Goal: Task Accomplishment & Management: Manage account settings

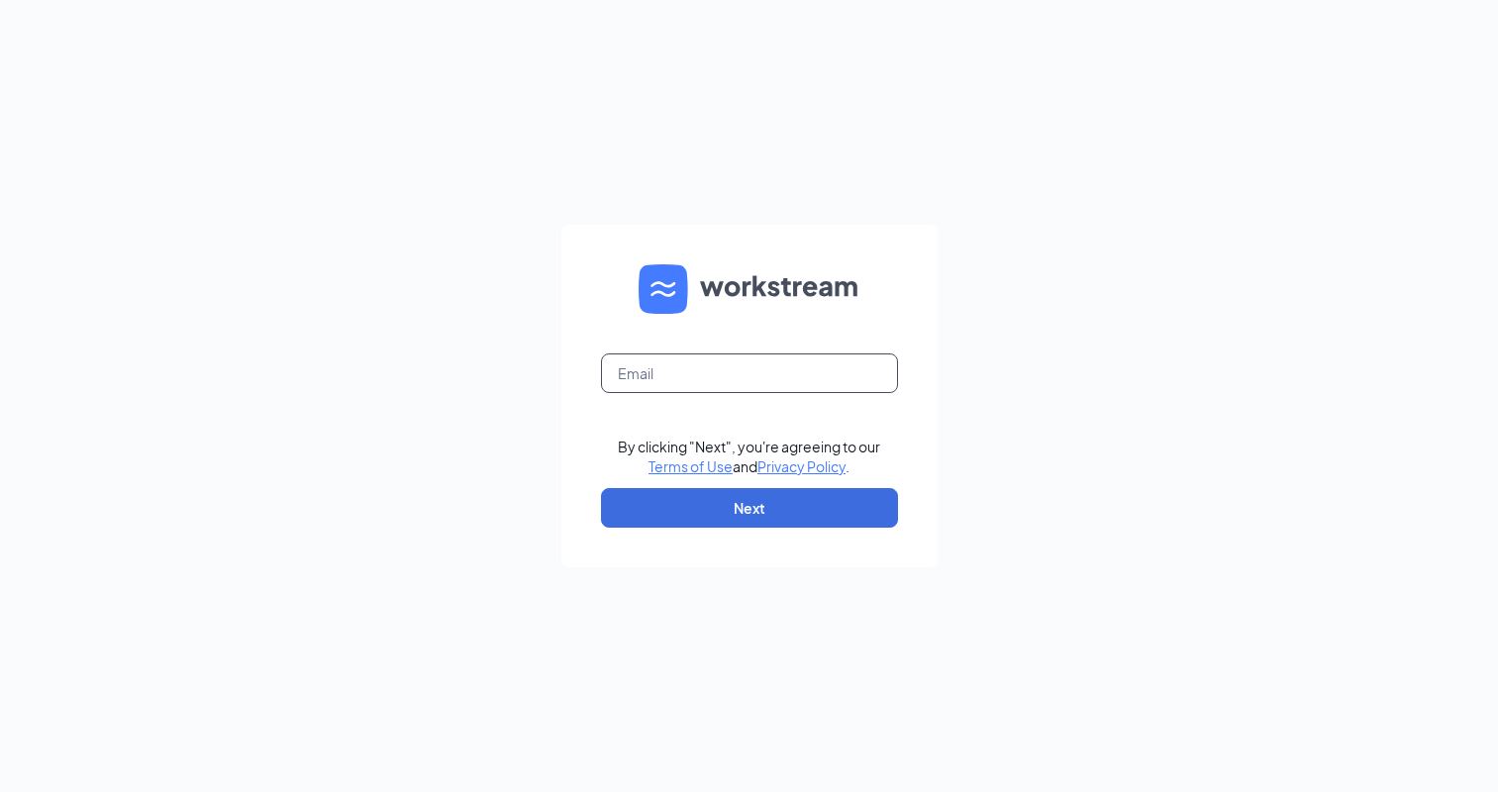
drag, startPoint x: 670, startPoint y: 370, endPoint x: 659, endPoint y: 367, distance: 11.3
click at [664, 367] on input "text" at bounding box center [749, 373] width 297 height 40
type input "rs035350@tacobell.com"
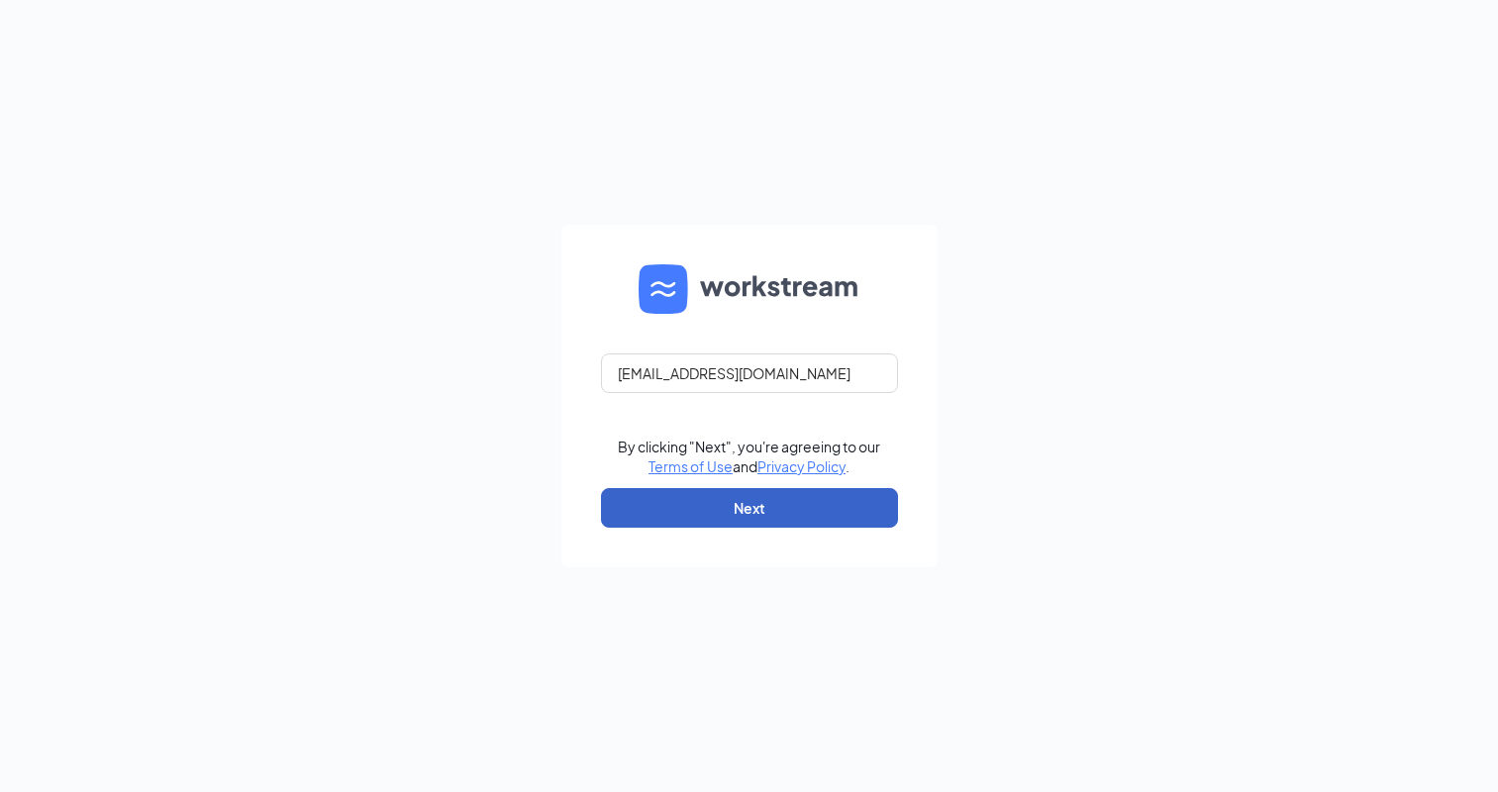
click at [711, 504] on button "Next" at bounding box center [749, 508] width 297 height 40
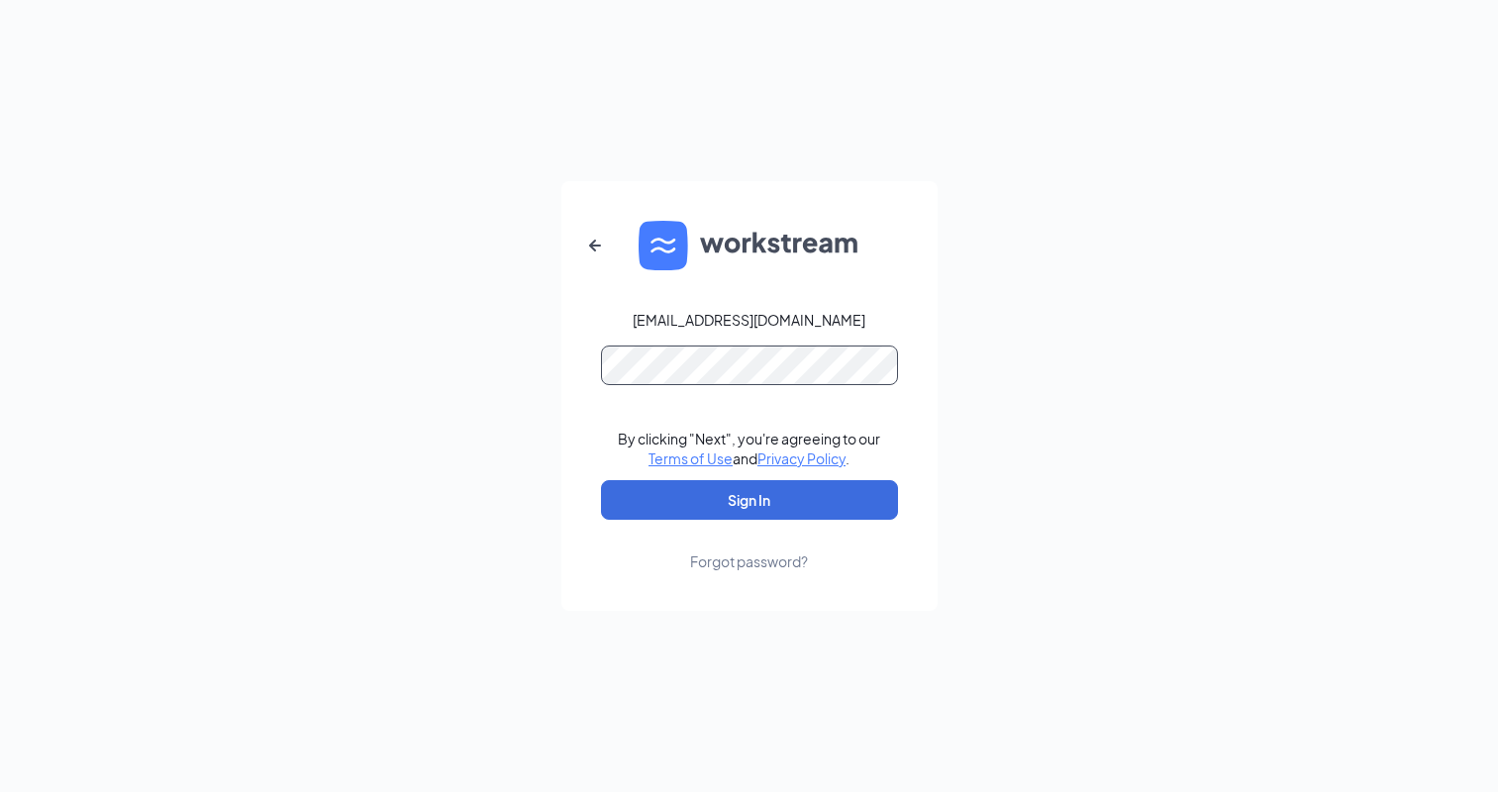
click at [601, 480] on button "Sign In" at bounding box center [749, 500] width 297 height 40
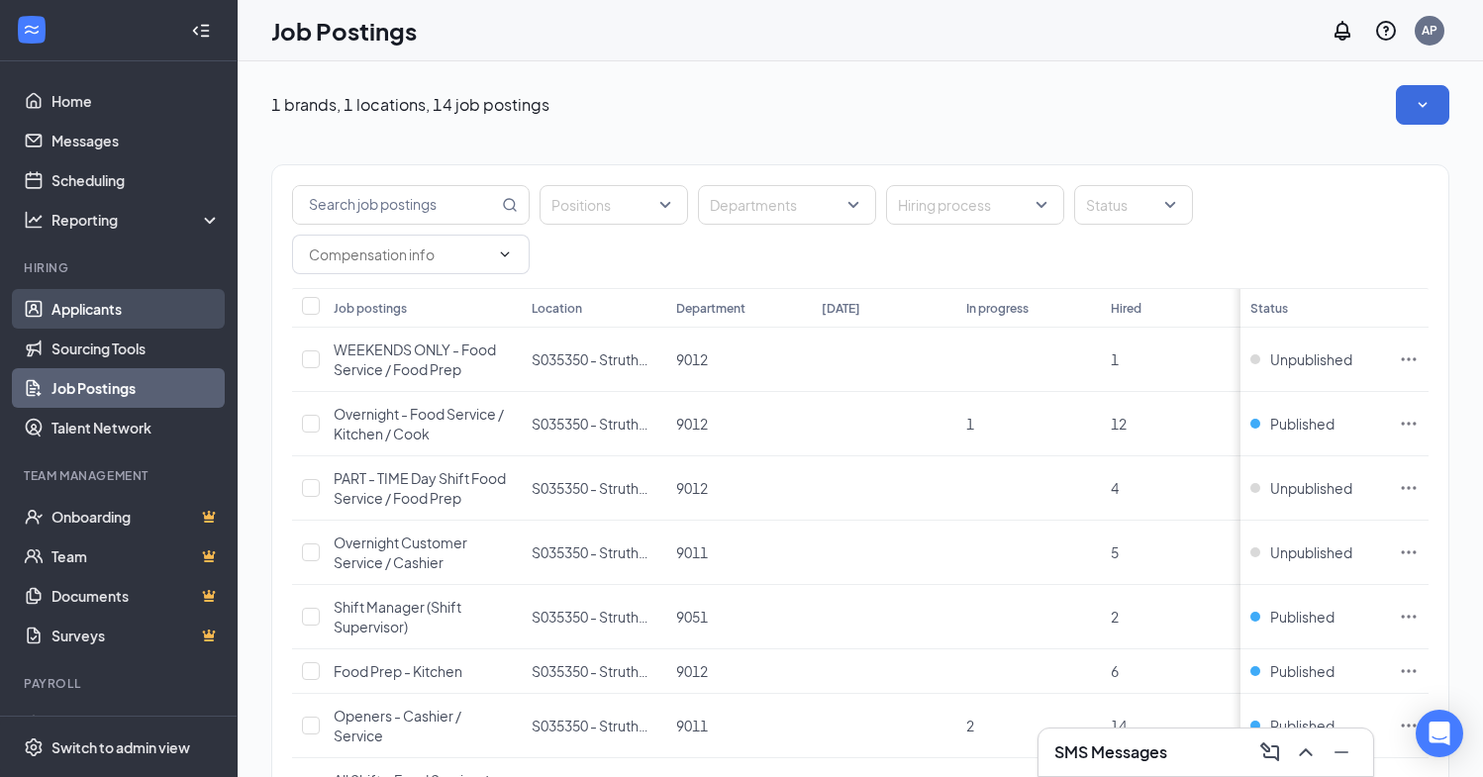
click at [121, 309] on link "Applicants" at bounding box center [135, 309] width 169 height 40
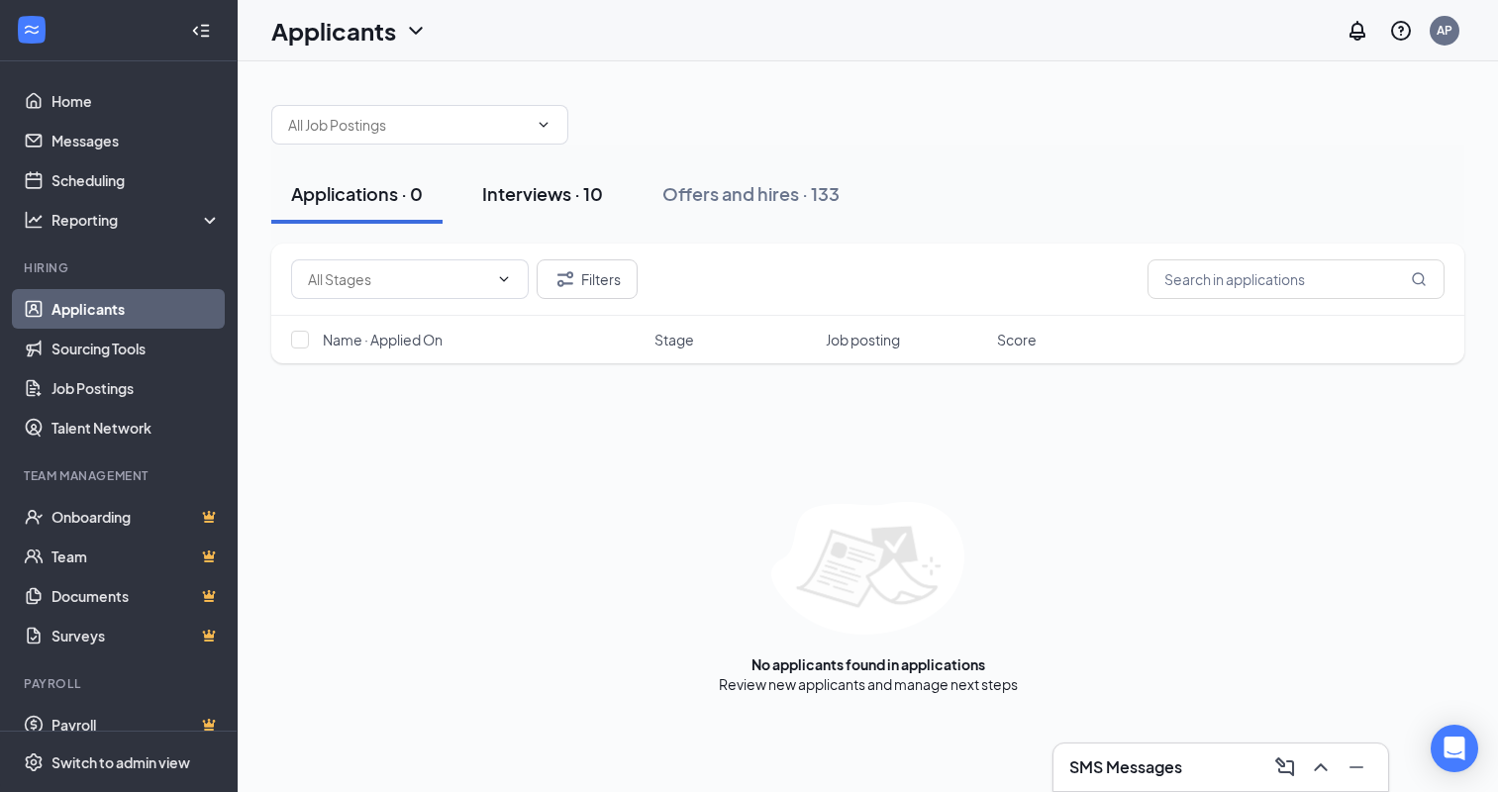
click at [576, 189] on div "Interviews · 10" at bounding box center [542, 193] width 121 height 25
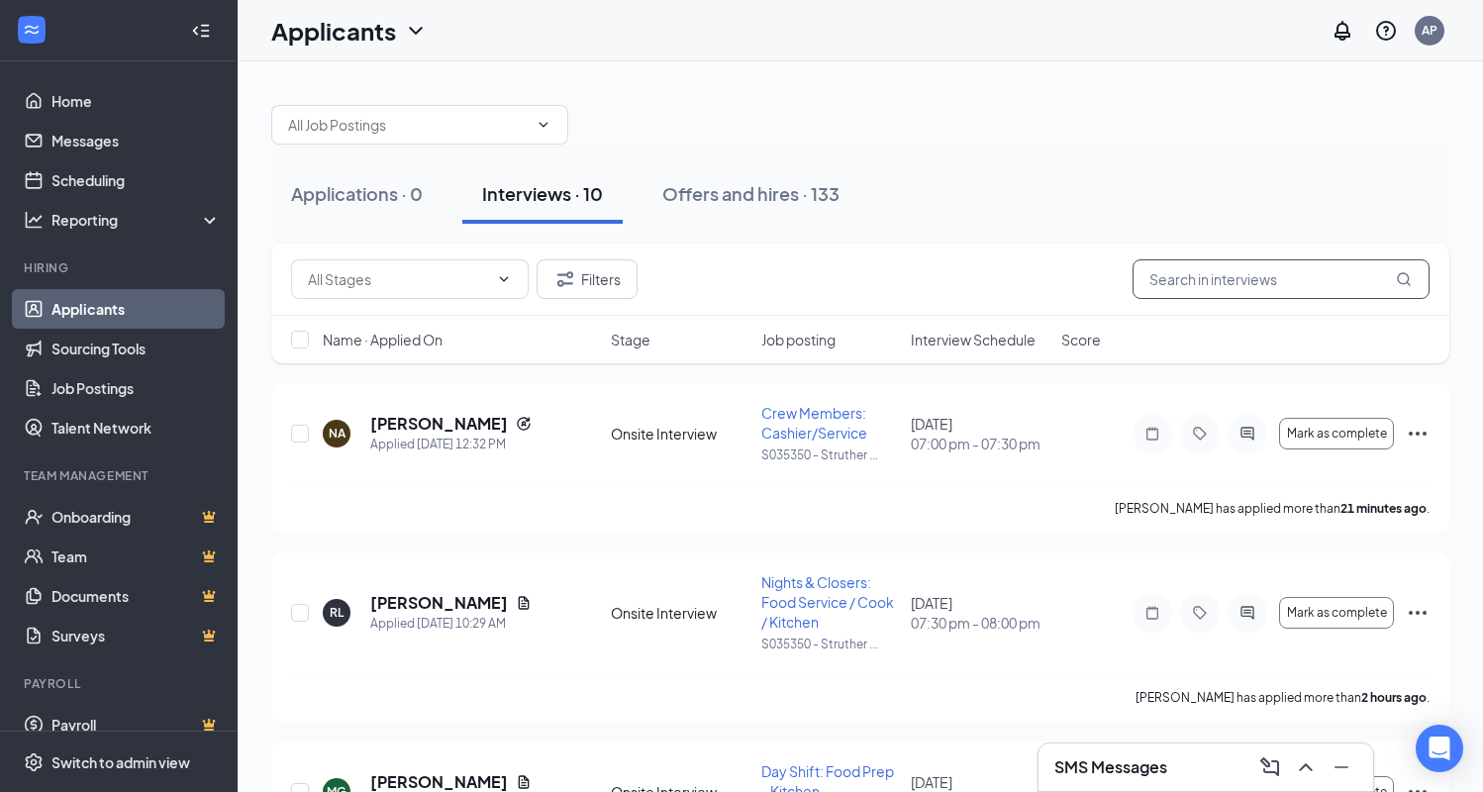
click at [1206, 277] on input "text" at bounding box center [1281, 279] width 297 height 40
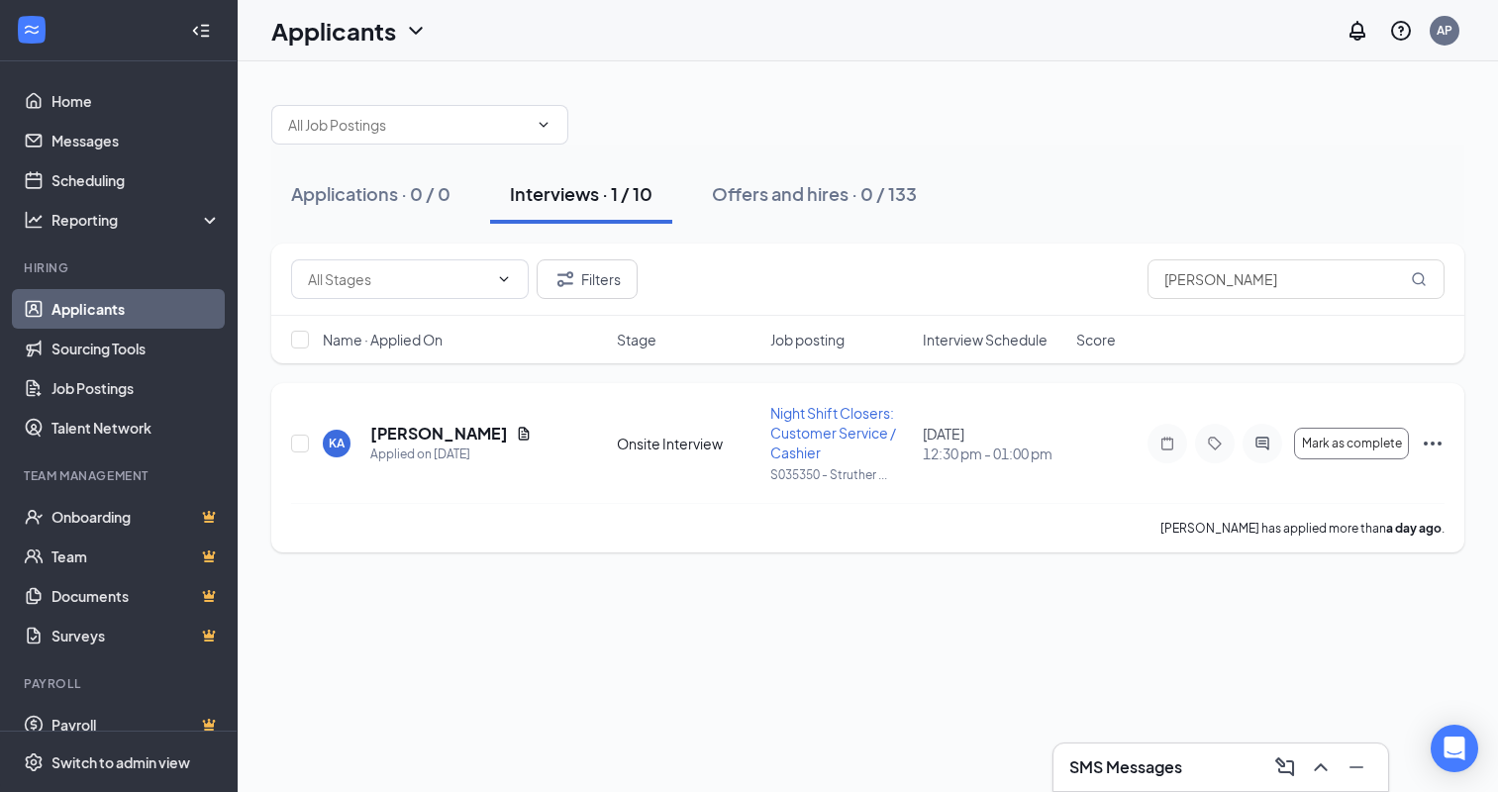
click at [1444, 441] on icon "Ellipses" at bounding box center [1433, 444] width 24 height 24
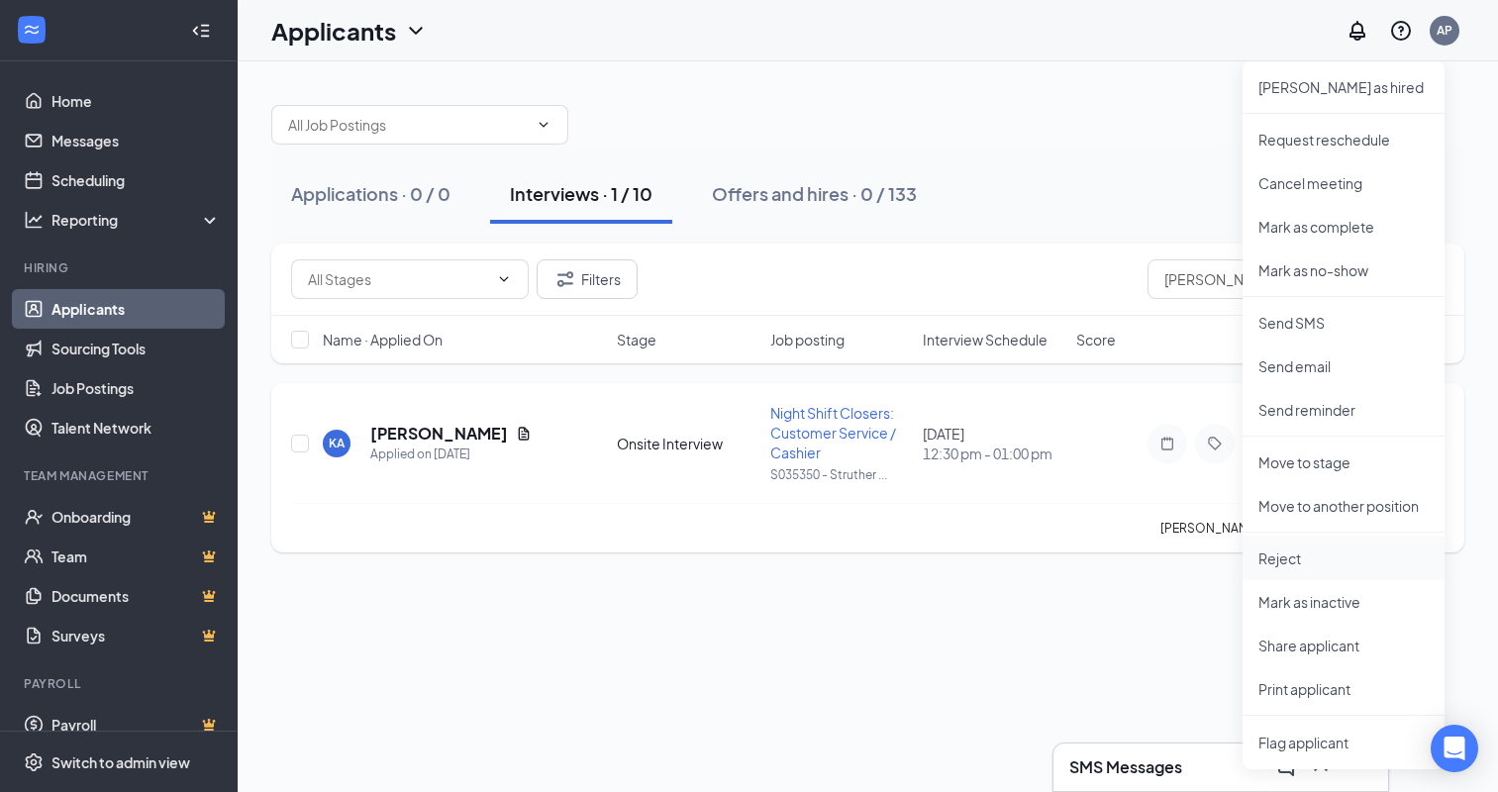
click at [1289, 555] on p "Reject" at bounding box center [1344, 559] width 170 height 20
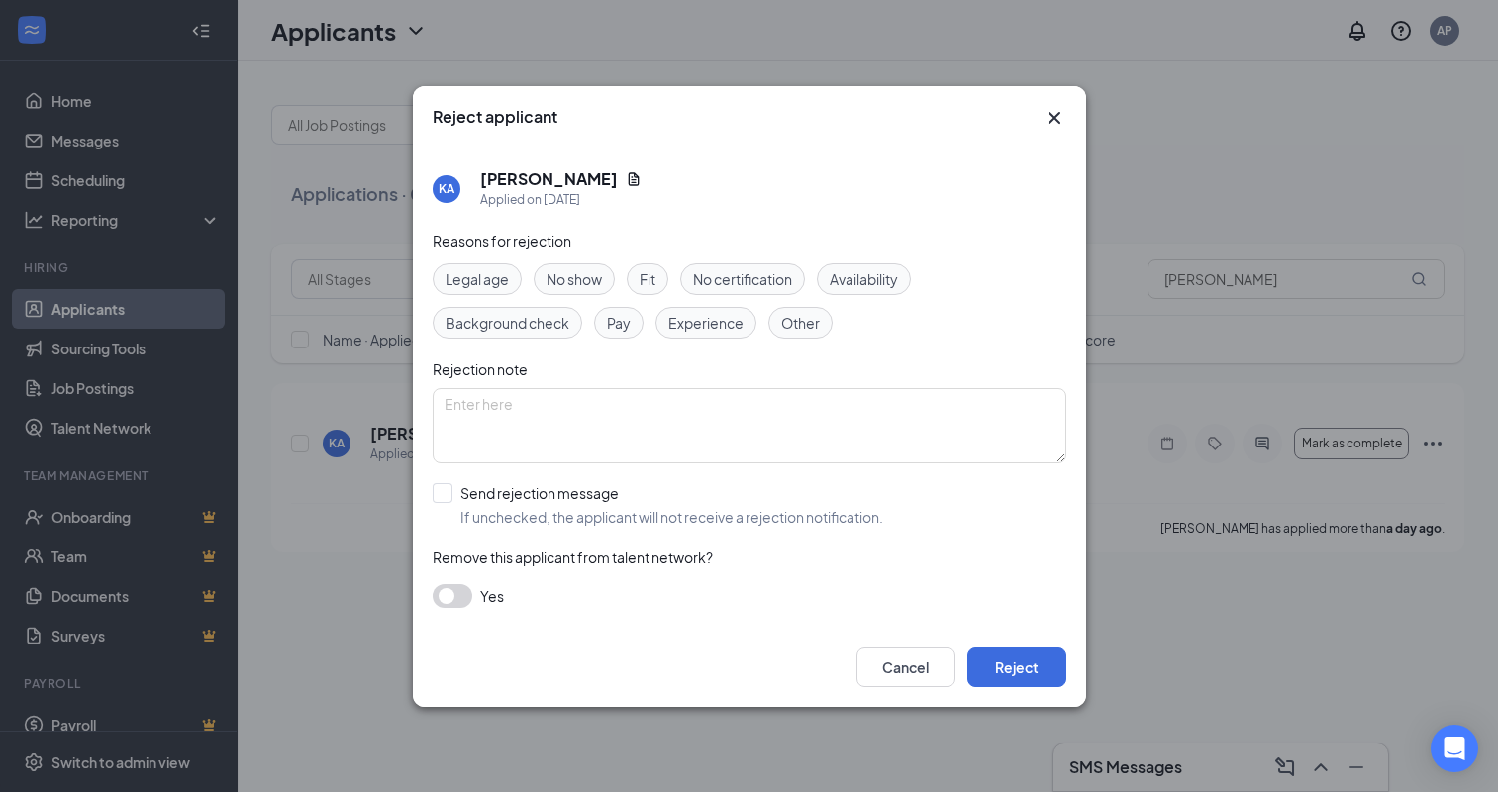
click at [730, 329] on span "Experience" at bounding box center [705, 323] width 75 height 22
click at [453, 595] on button "button" at bounding box center [453, 596] width 40 height 24
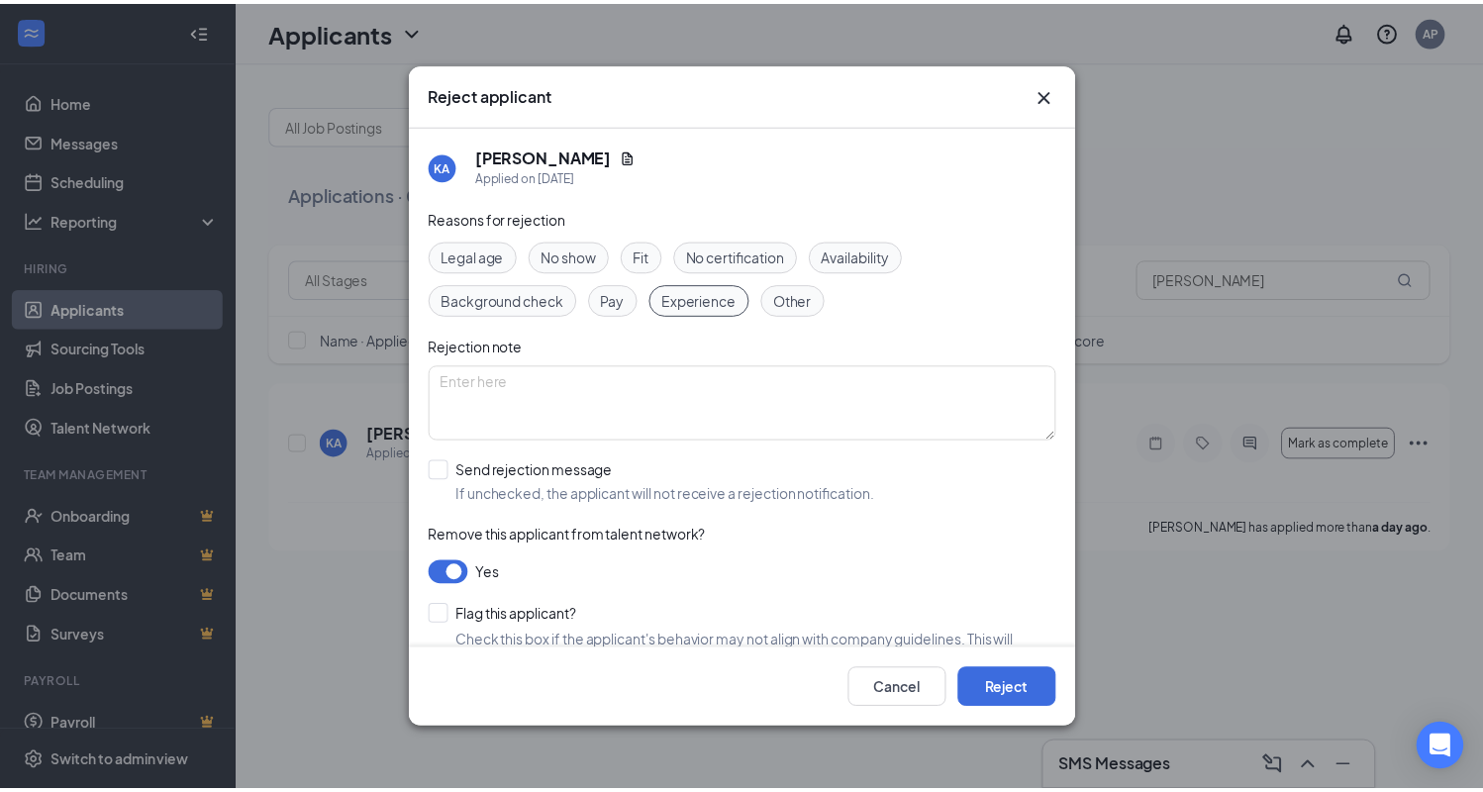
scroll to position [44, 0]
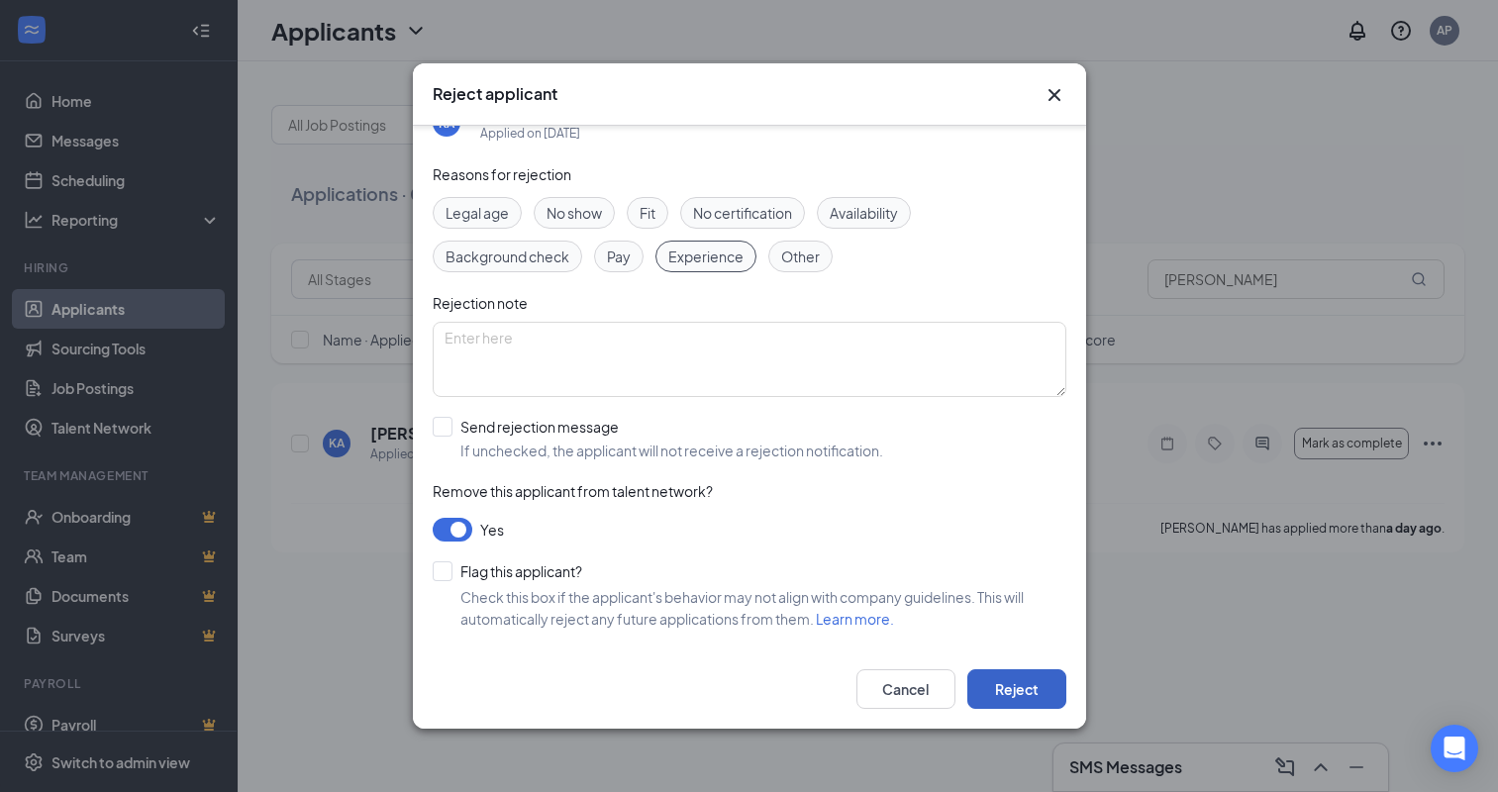
click at [1000, 692] on button "Reject" at bounding box center [1016, 689] width 99 height 40
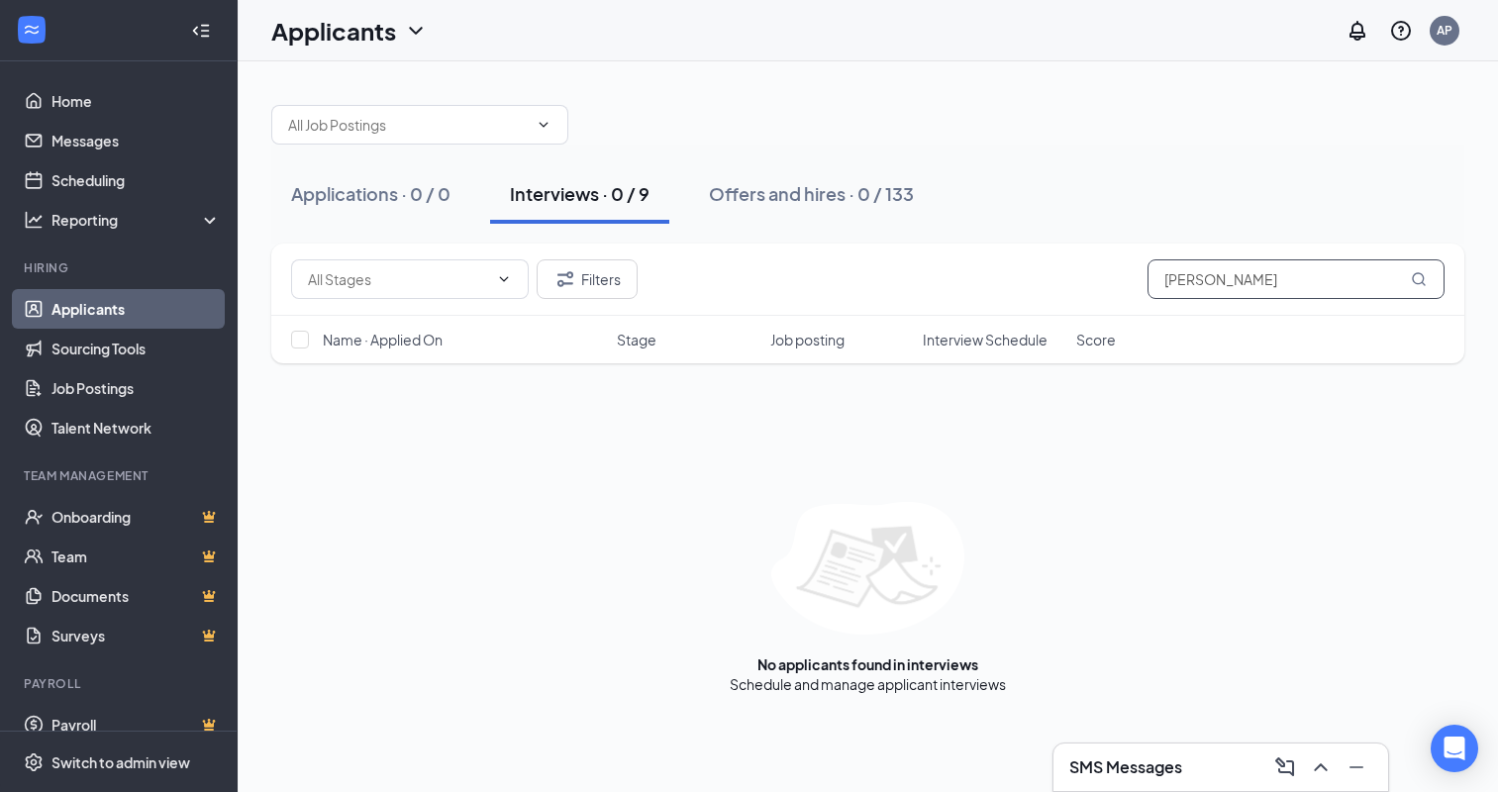
click at [1232, 280] on input "[PERSON_NAME]" at bounding box center [1296, 279] width 297 height 40
type input "a"
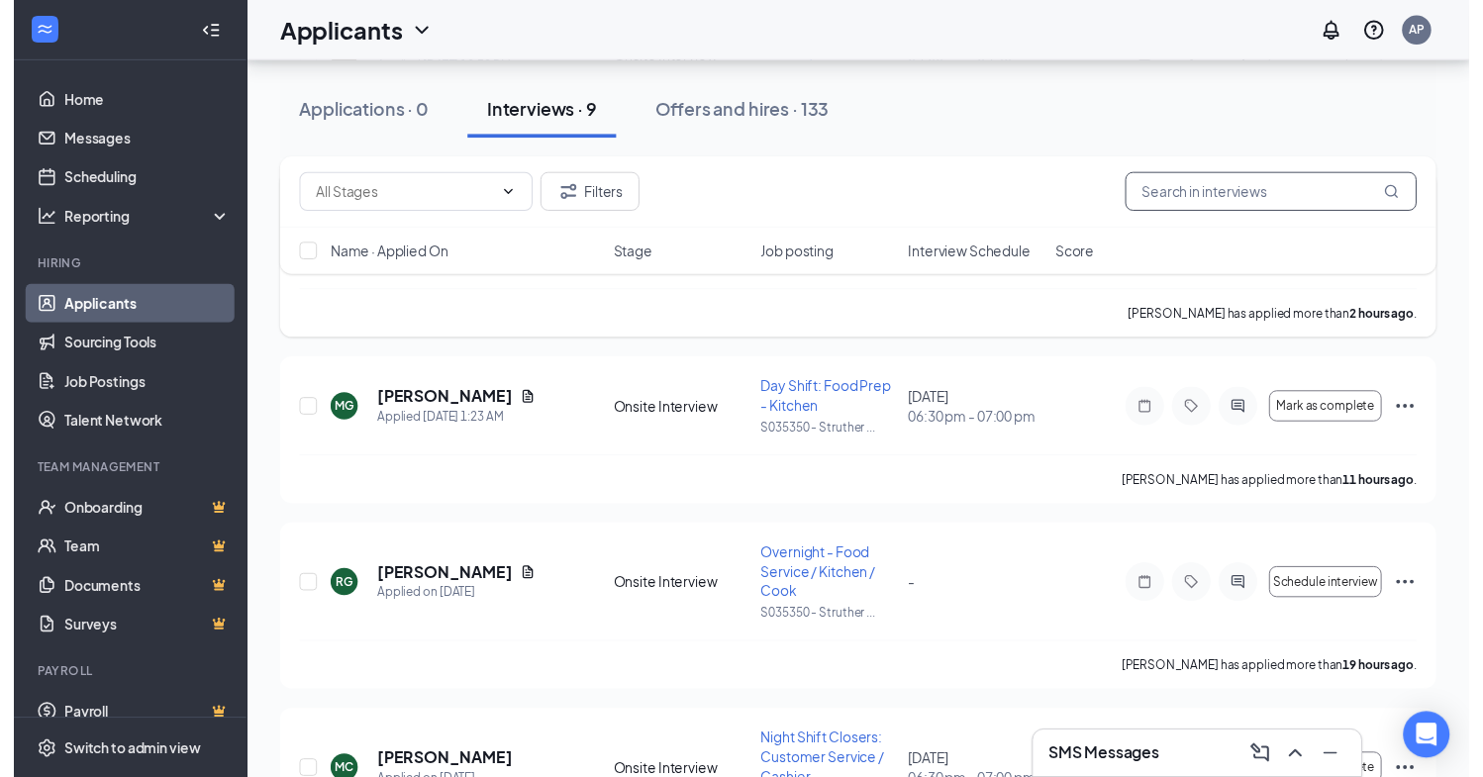
scroll to position [396, 0]
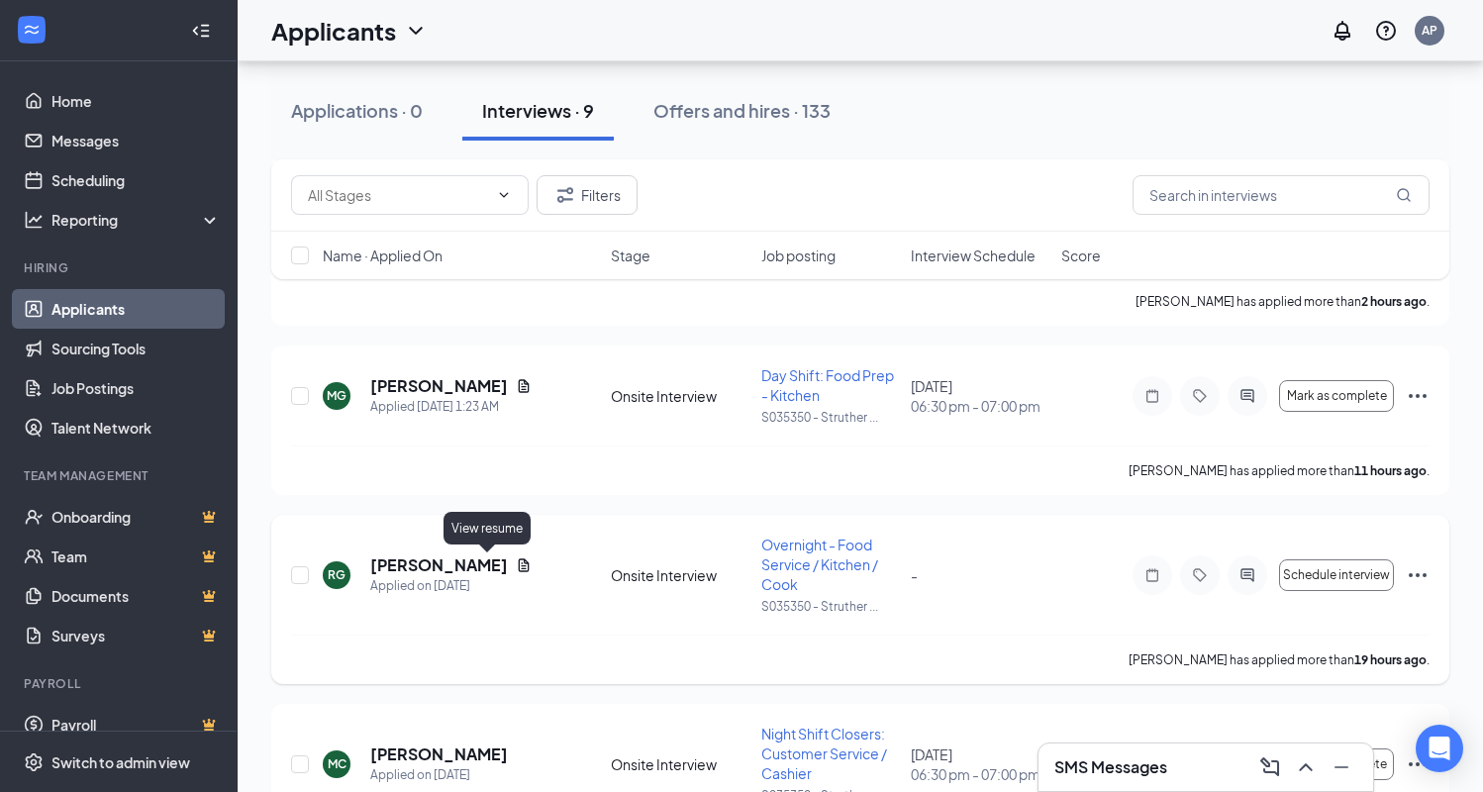
click at [516, 566] on icon "Document" at bounding box center [524, 565] width 16 height 16
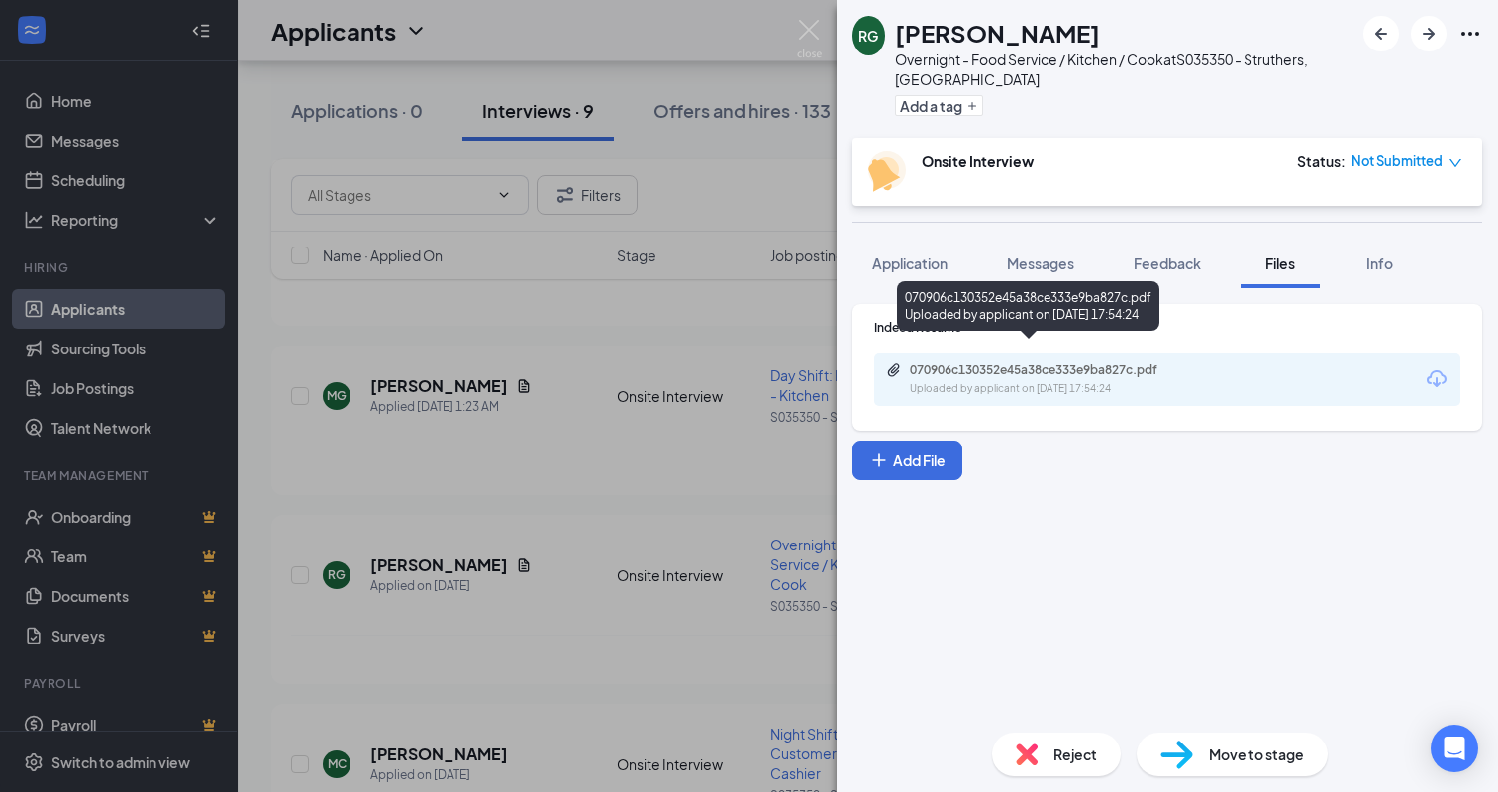
click at [960, 362] on div "070906c130352e45a38ce333e9ba827c.pdf" at bounding box center [1048, 370] width 277 height 16
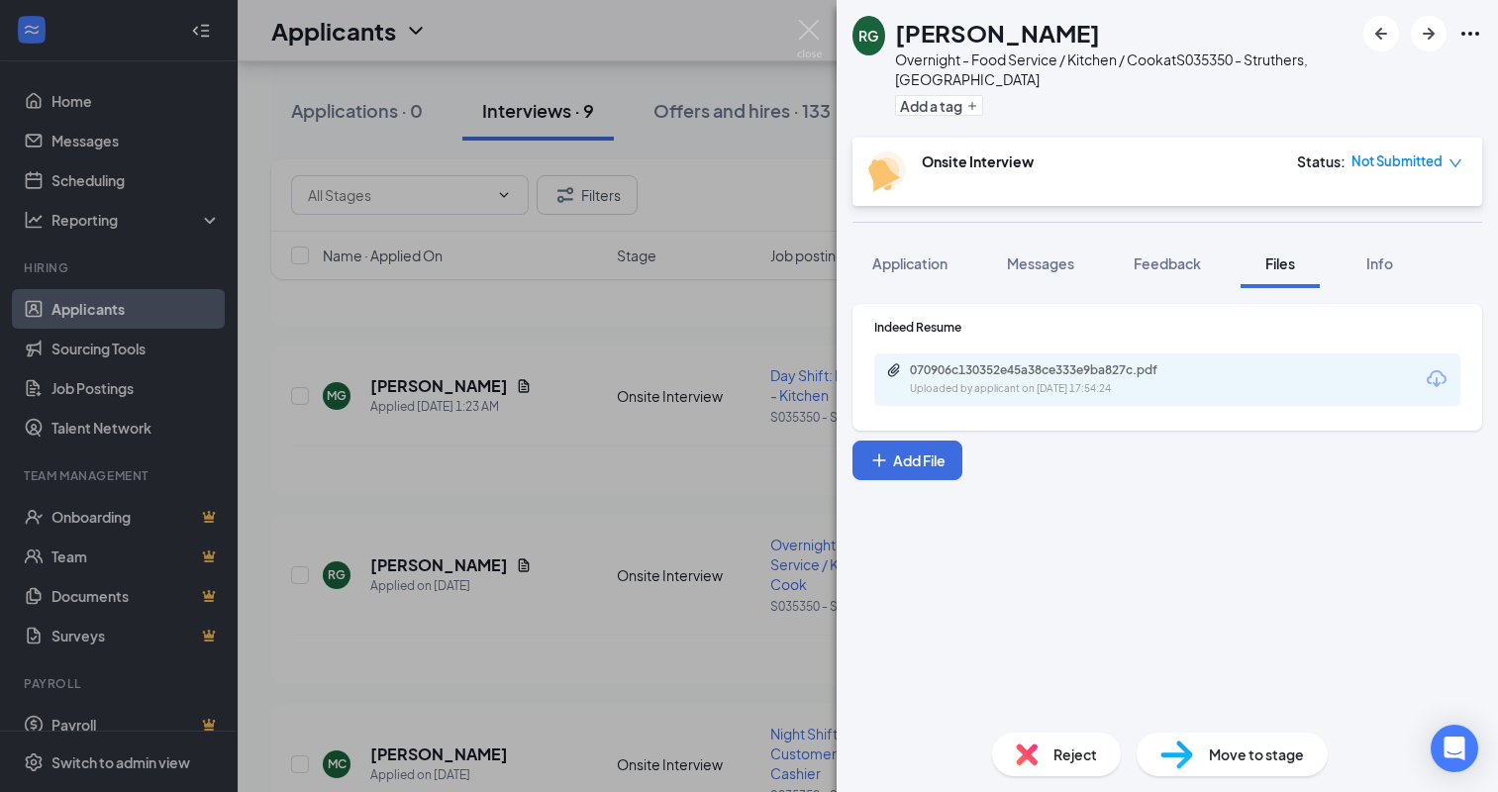
click at [712, 407] on div "[PERSON_NAME] Overnight - Food Service / Kitchen / Cook at S035350 - Struthers,…" at bounding box center [749, 396] width 1498 height 792
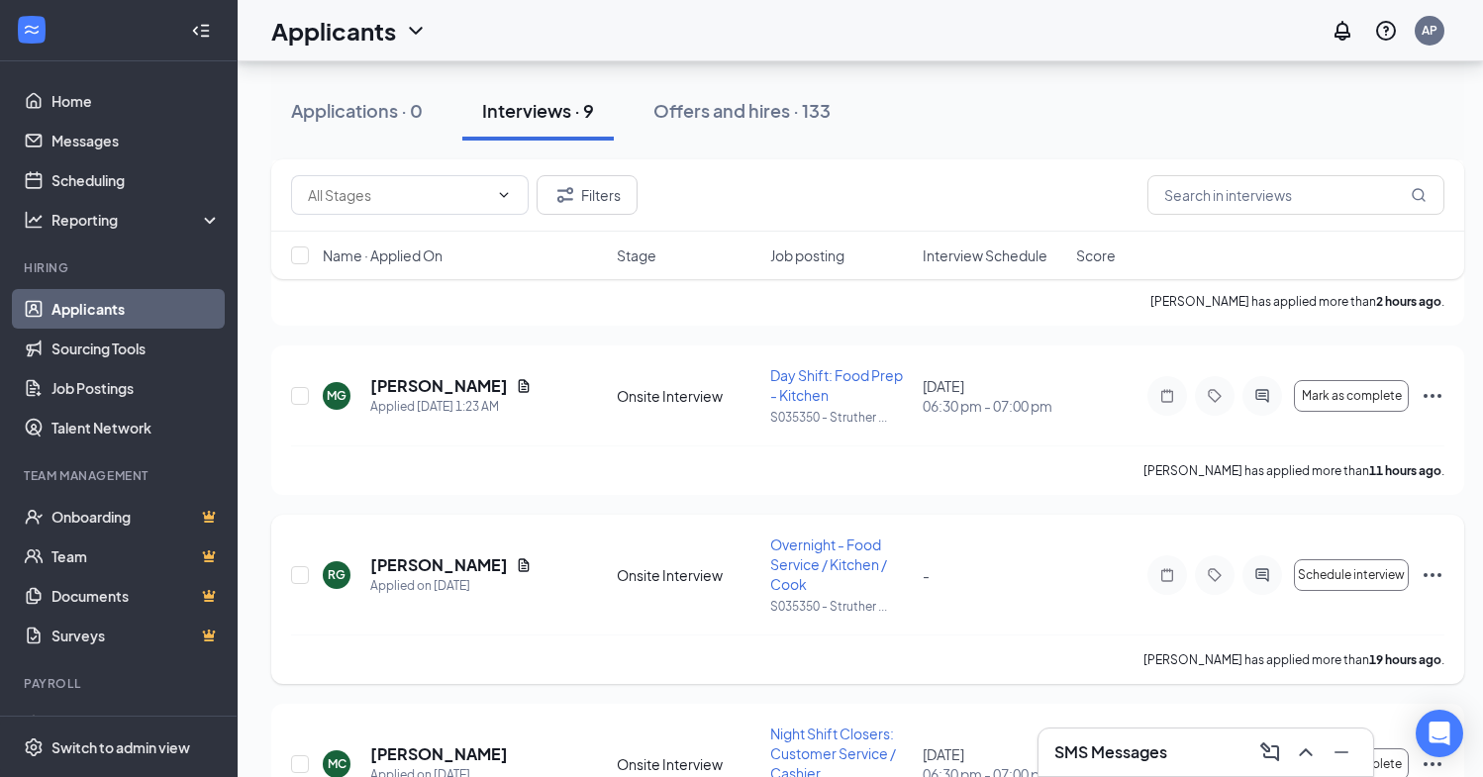
click at [1434, 569] on icon "Ellipses" at bounding box center [1433, 575] width 24 height 24
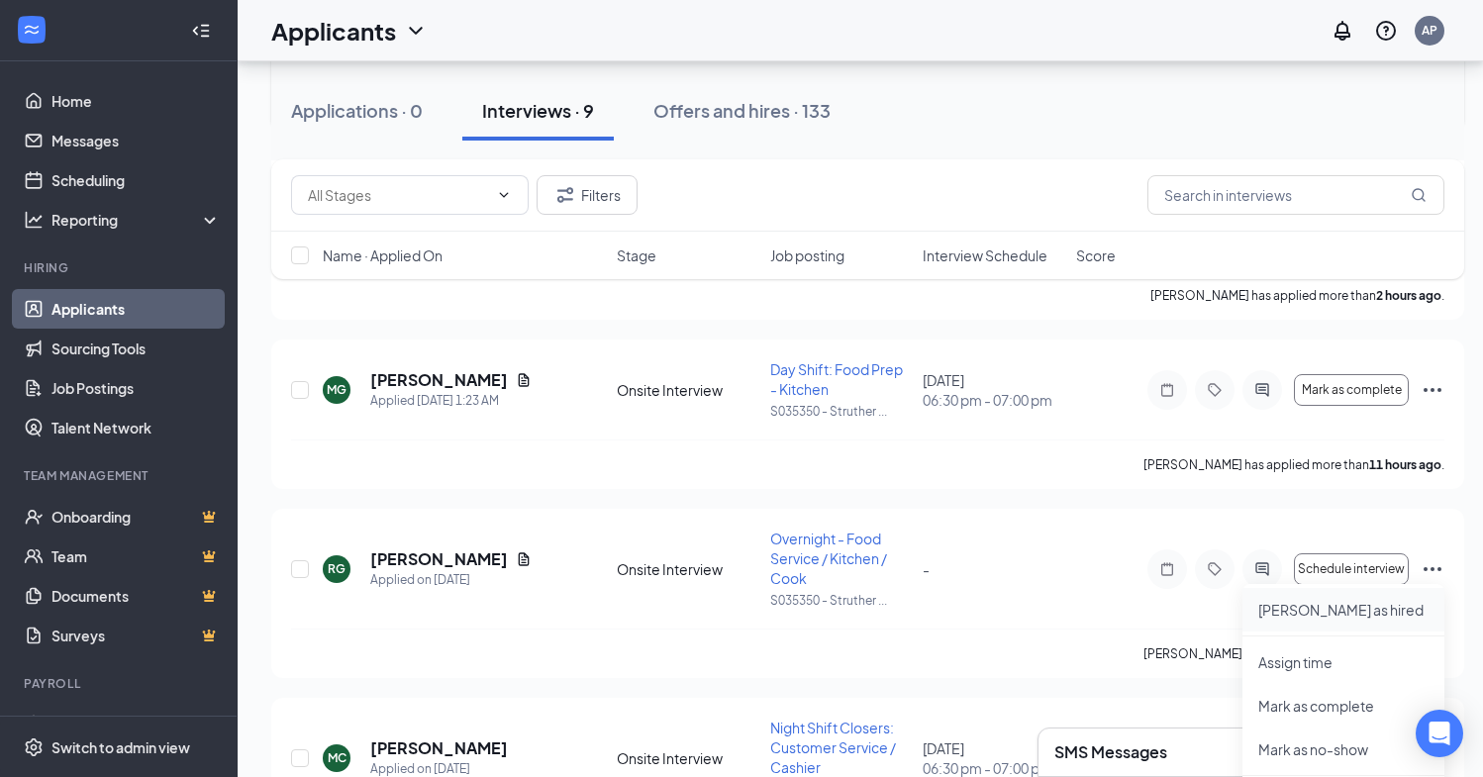
scroll to position [792, 0]
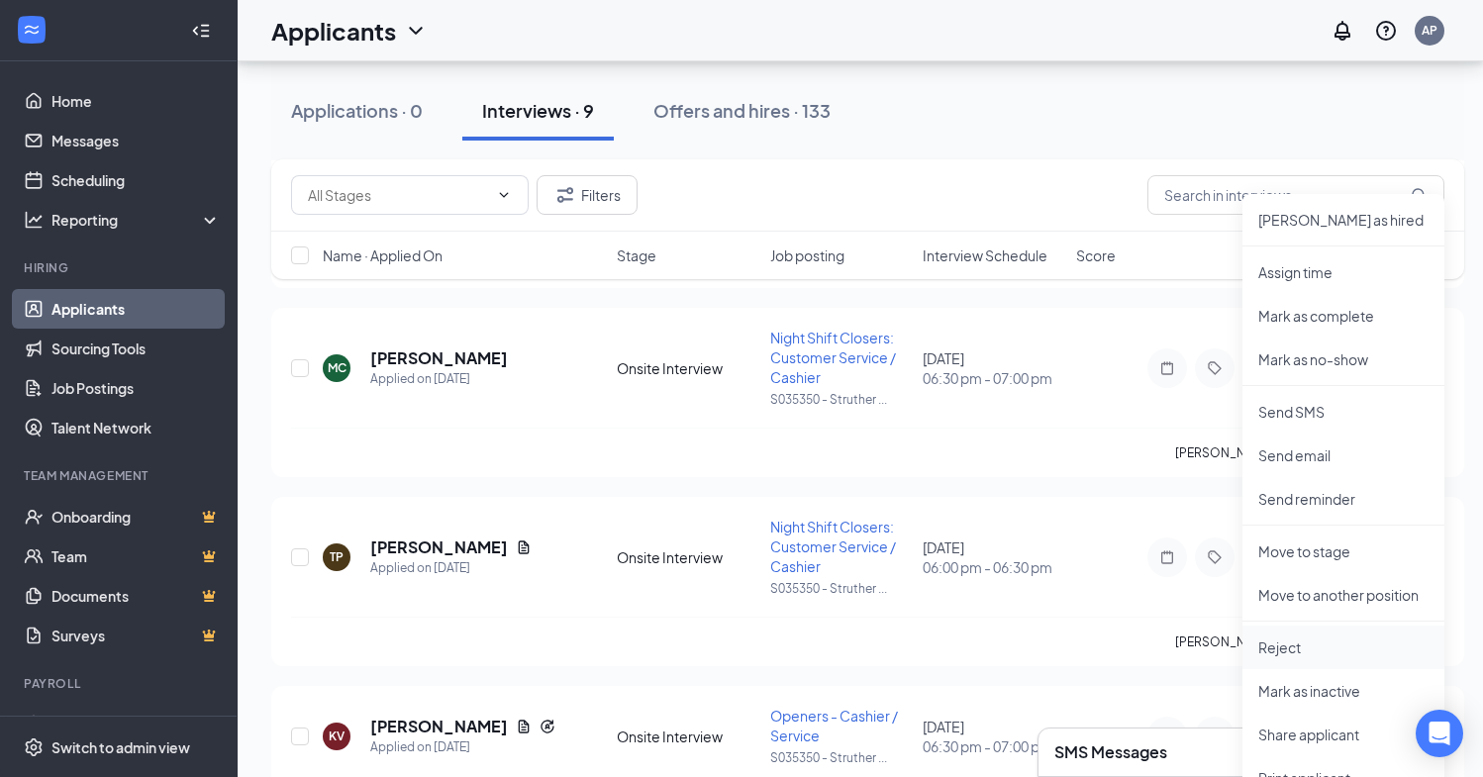
click at [1275, 640] on p "Reject" at bounding box center [1344, 648] width 170 height 20
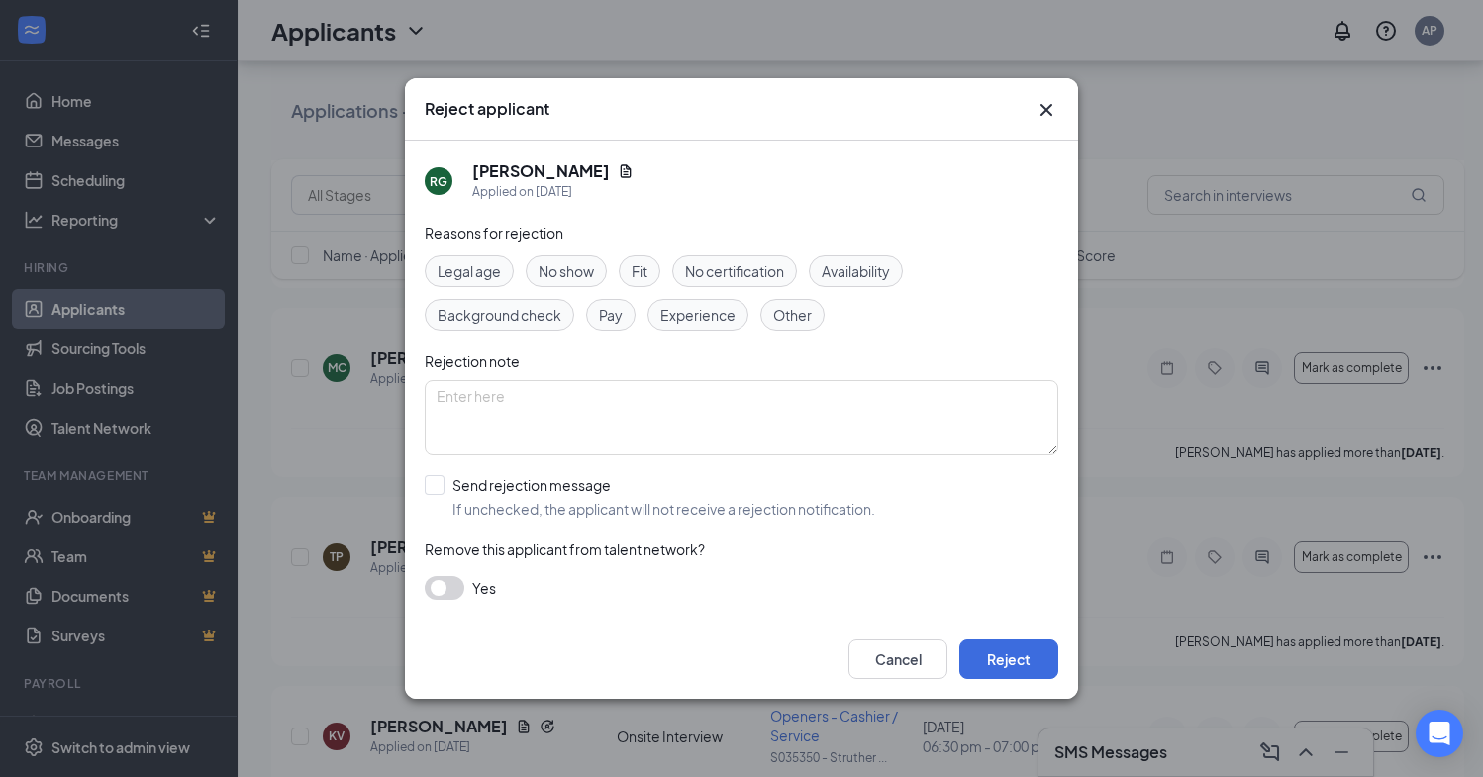
click at [646, 268] on span "Fit" at bounding box center [640, 271] width 16 height 22
click at [995, 655] on button "Reject" at bounding box center [1008, 660] width 99 height 40
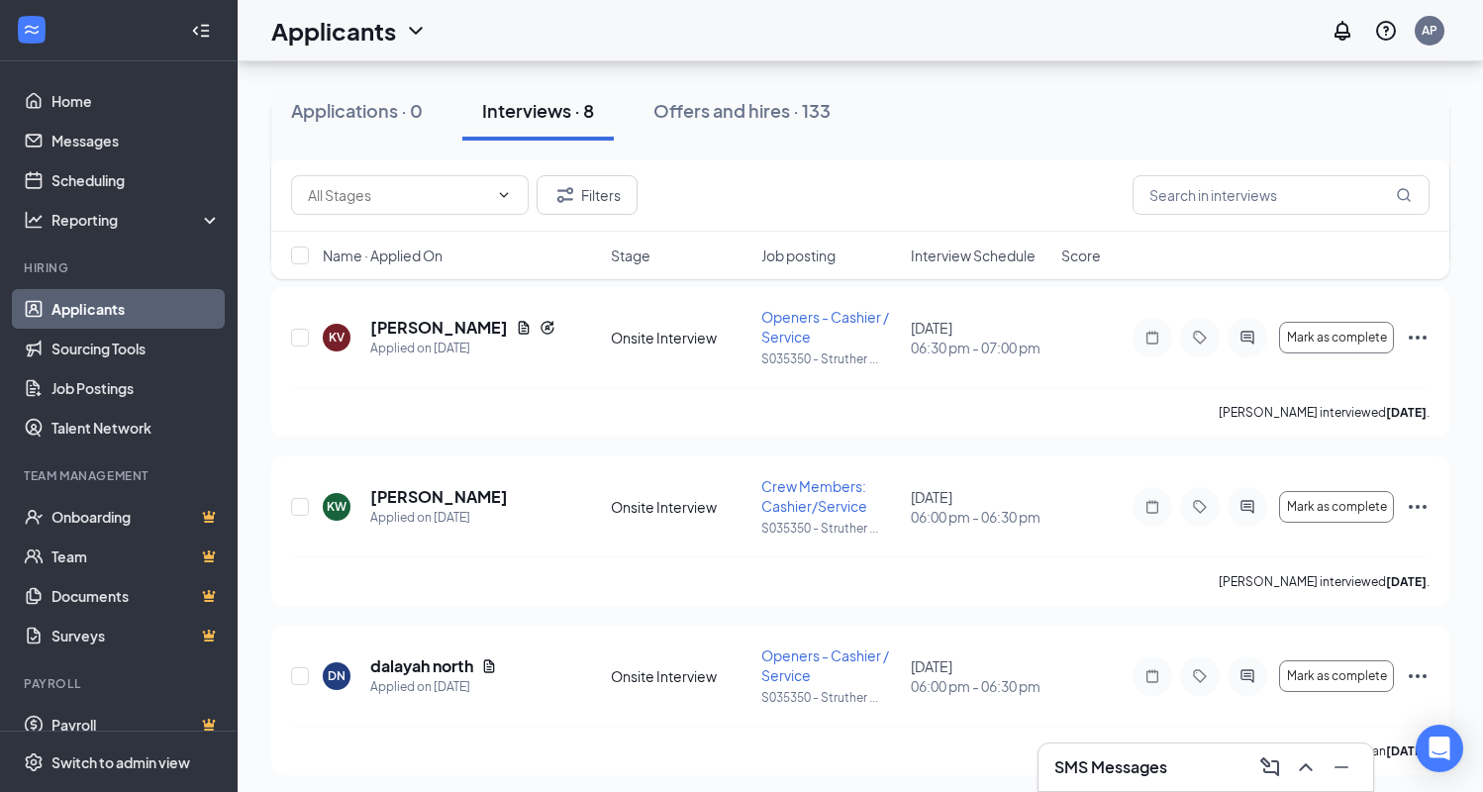
scroll to position [1009, 0]
